Goal: Task Accomplishment & Management: Manage account settings

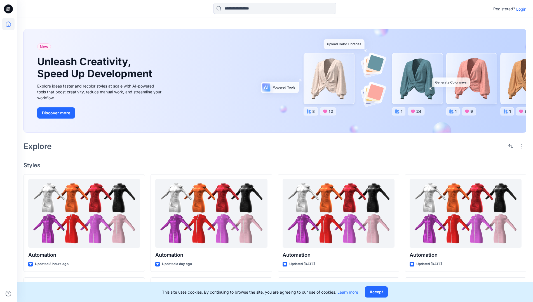
click at [520, 9] on p "Login" at bounding box center [522, 9] width 10 height 6
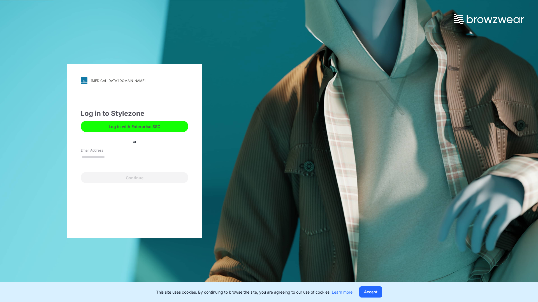
click at [111, 157] on input "Email Address" at bounding box center [135, 157] width 108 height 8
type input "**********"
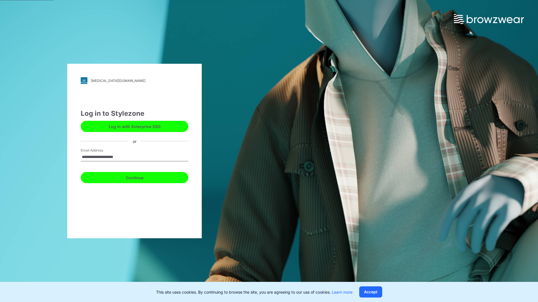
click at [141, 177] on button "Continue" at bounding box center [135, 177] width 108 height 11
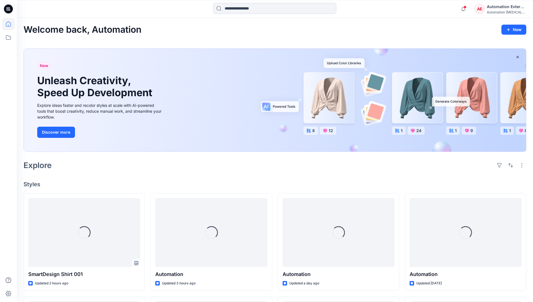
click at [11, 24] on icon at bounding box center [8, 24] width 5 height 5
click at [486, 11] on div "AE Automation External Automation [MEDICAL_DATA]..." at bounding box center [501, 8] width 52 height 11
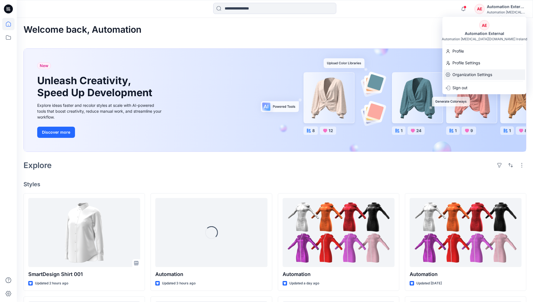
click at [471, 74] on p "Organization Settings" at bounding box center [473, 74] width 40 height 11
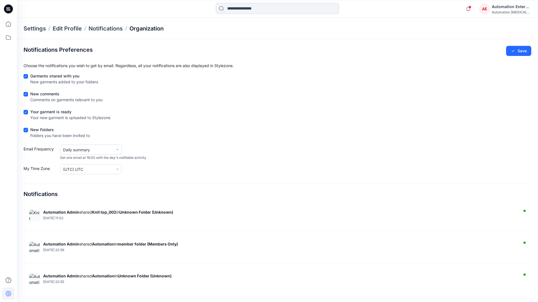
click at [147, 27] on p "Organization" at bounding box center [146, 29] width 34 height 8
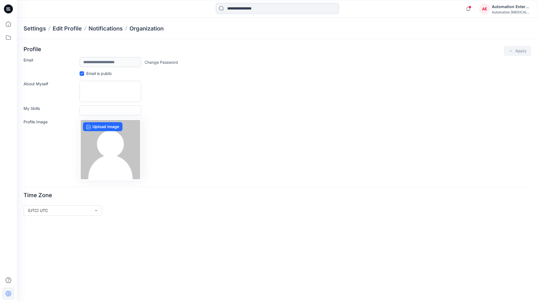
click at [511, 9] on div "Automation External" at bounding box center [510, 6] width 39 height 7
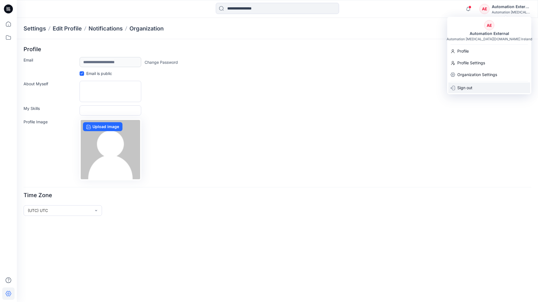
click at [475, 87] on div "Sign out" at bounding box center [489, 88] width 82 height 11
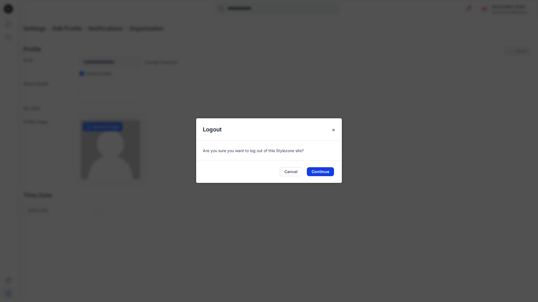
click at [324, 170] on button "Continue" at bounding box center [320, 171] width 27 height 9
